Goal: Task Accomplishment & Management: Use online tool/utility

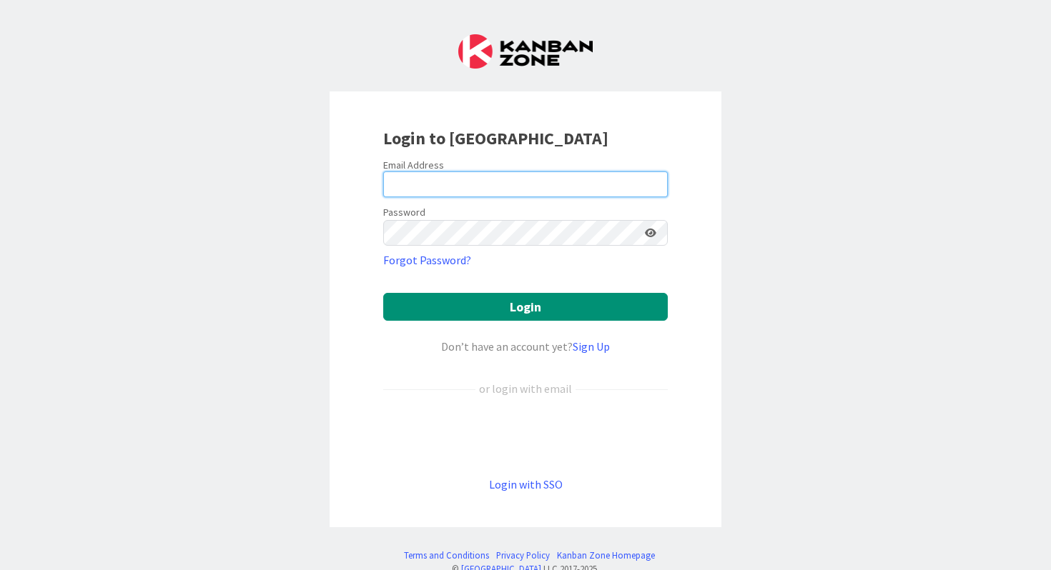
click at [472, 192] on input "email" at bounding box center [525, 185] width 284 height 26
type input "[PERSON_NAME][EMAIL_ADDRESS][DOMAIN_NAME]"
click at [383, 293] on button "Login" at bounding box center [525, 307] width 284 height 28
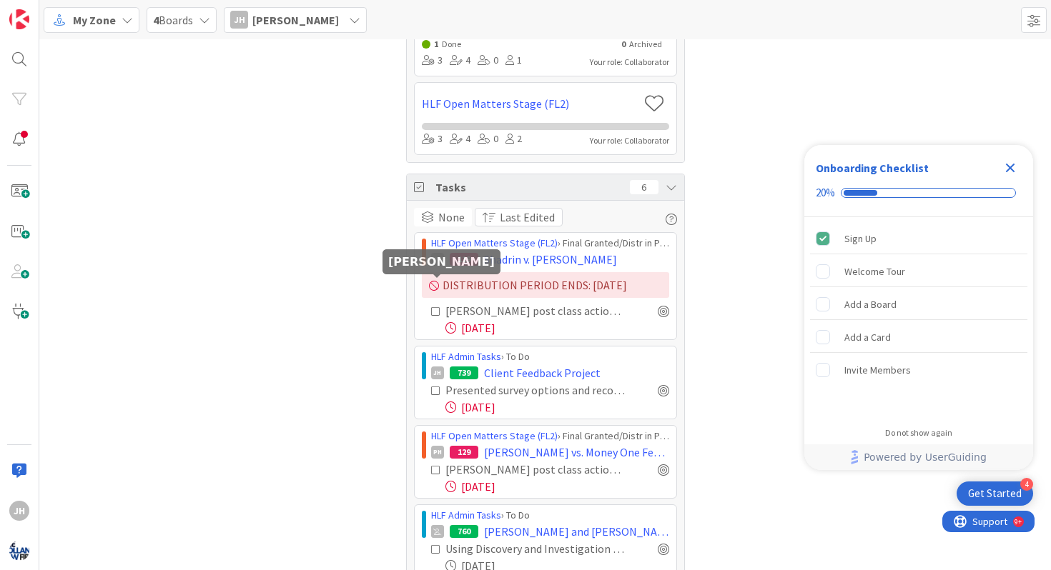
scroll to position [445, 0]
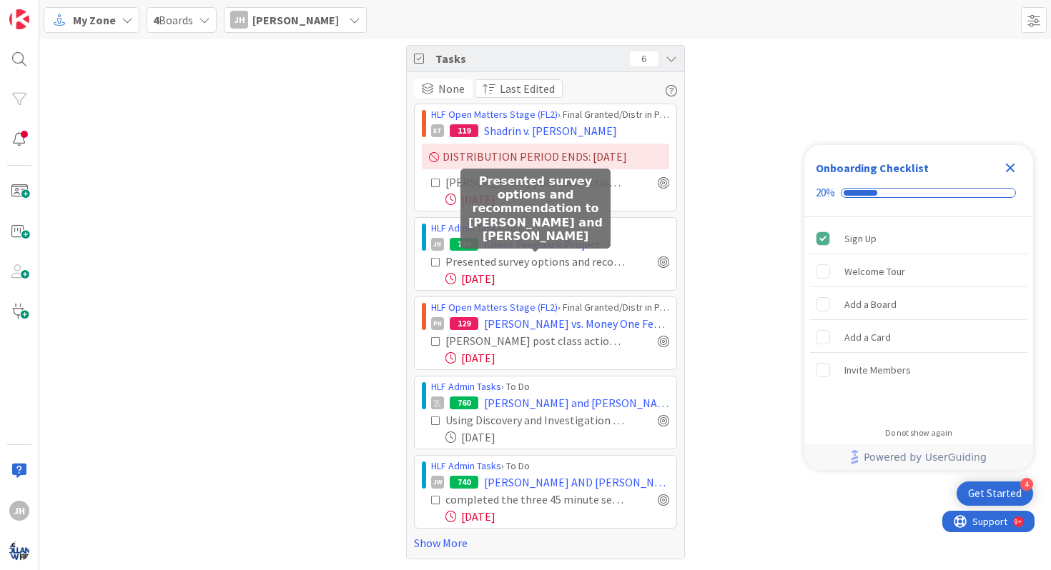
click at [555, 263] on div "Presented survey options and recommendation to [PERSON_NAME] and [PERSON_NAME]" at bounding box center [535, 261] width 181 height 17
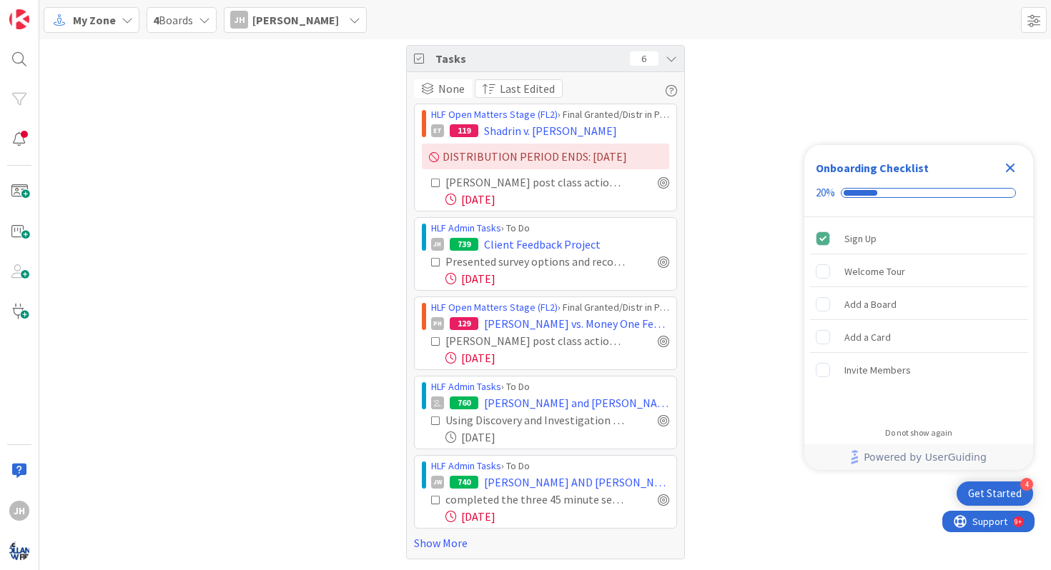
scroll to position [0, 0]
click at [435, 259] on icon at bounding box center [436, 262] width 10 height 10
